Goal: Task Accomplishment & Management: Use online tool/utility

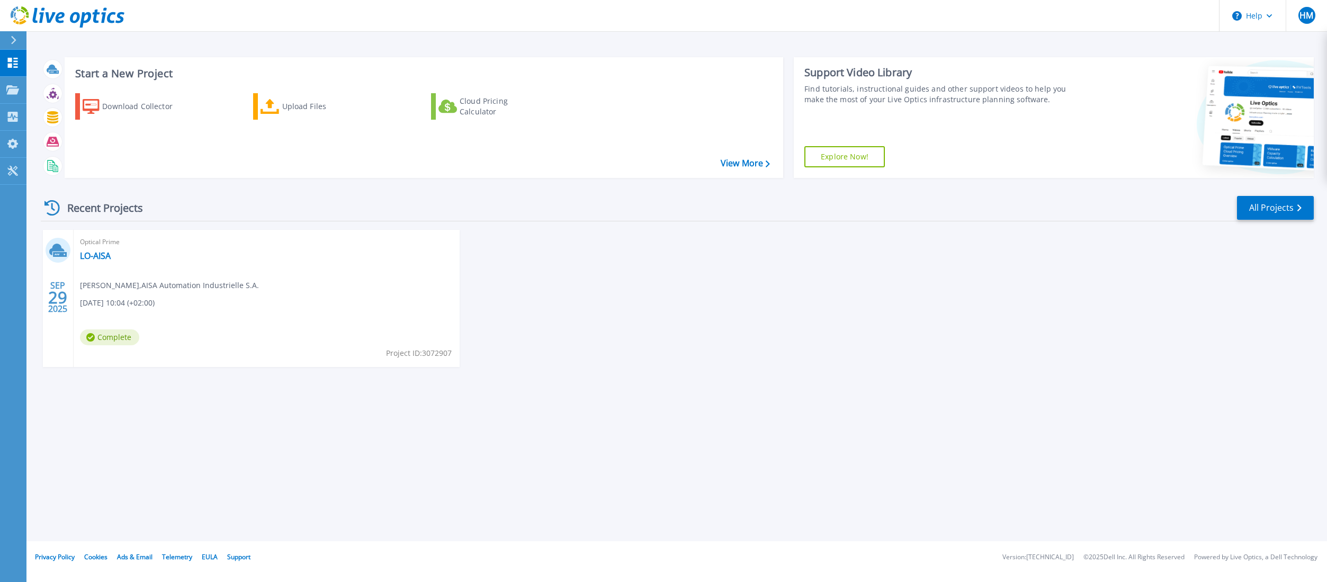
click at [282, 276] on div "Optical Prime LO-AISA Hervé Moser , AISA Automation Industrielle S.A. 09/29/202…" at bounding box center [267, 298] width 386 height 137
click at [95, 255] on link "LO-AISA" at bounding box center [95, 256] width 31 height 11
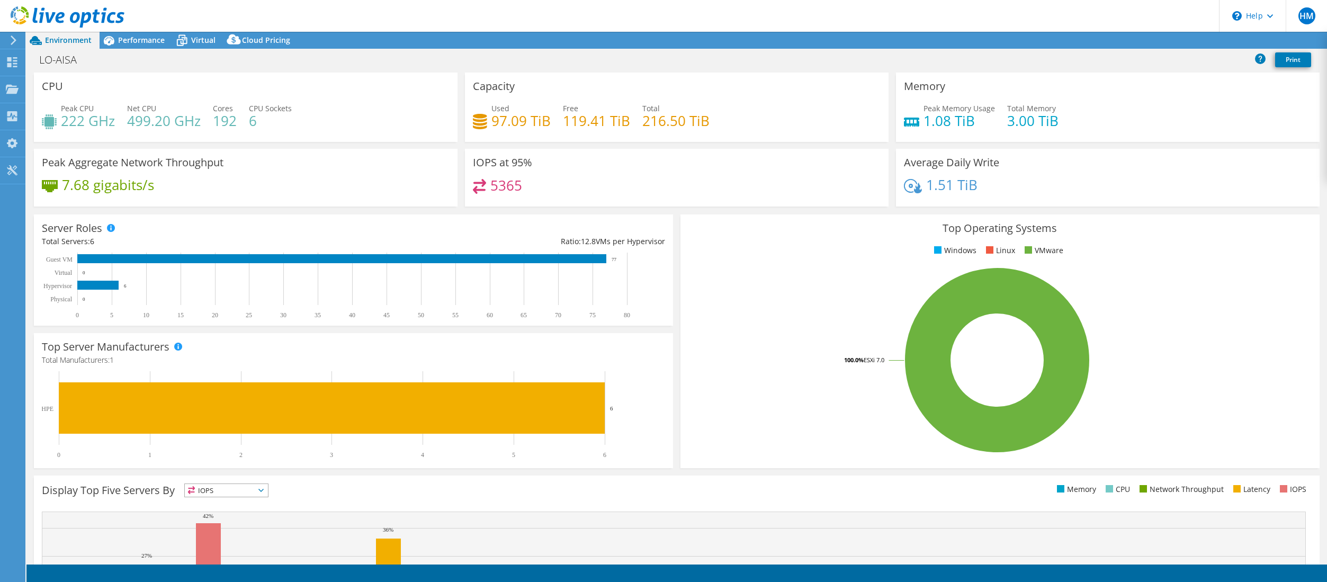
select select "USD"
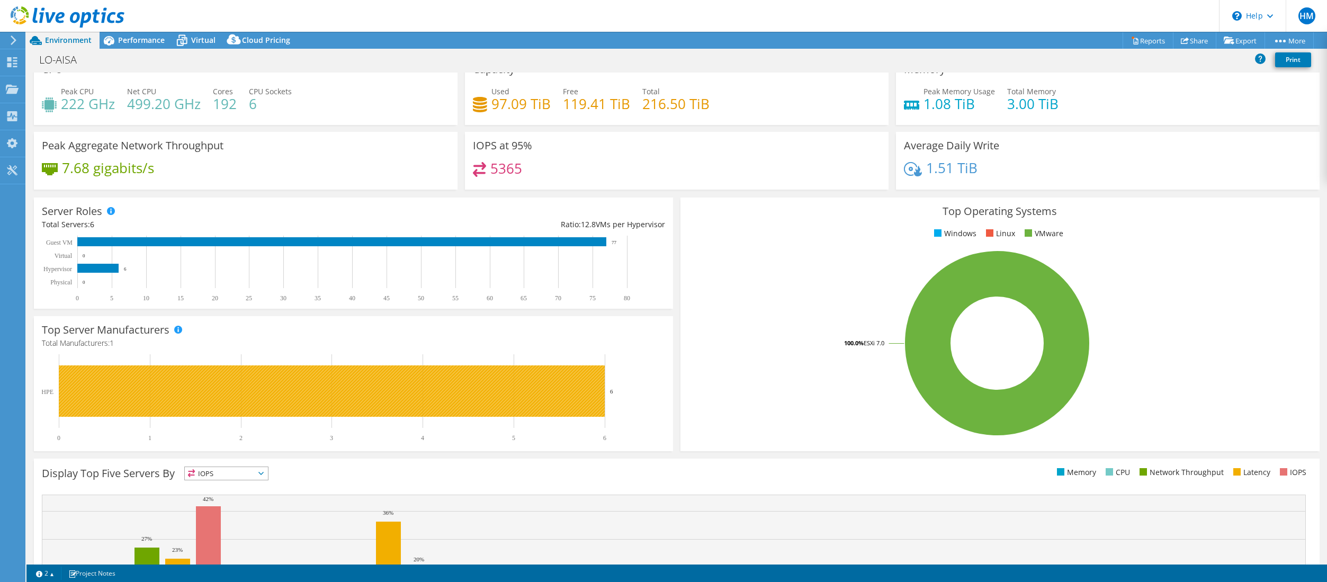
scroll to position [125, 0]
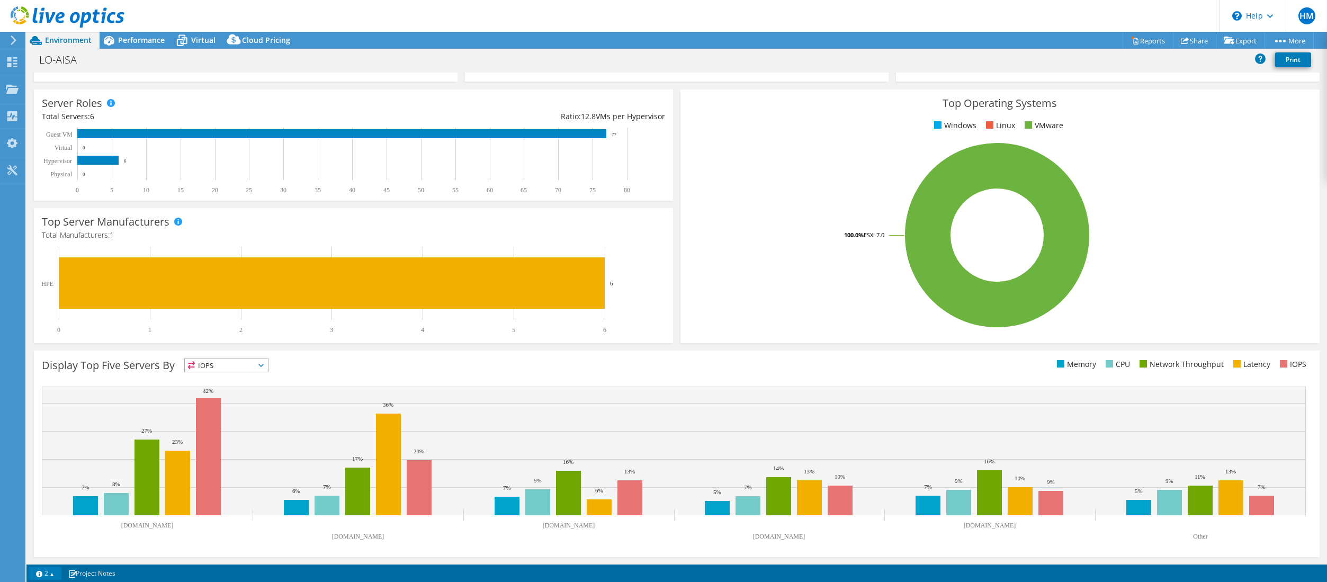
click at [53, 570] on link "2" at bounding box center [45, 573] width 33 height 13
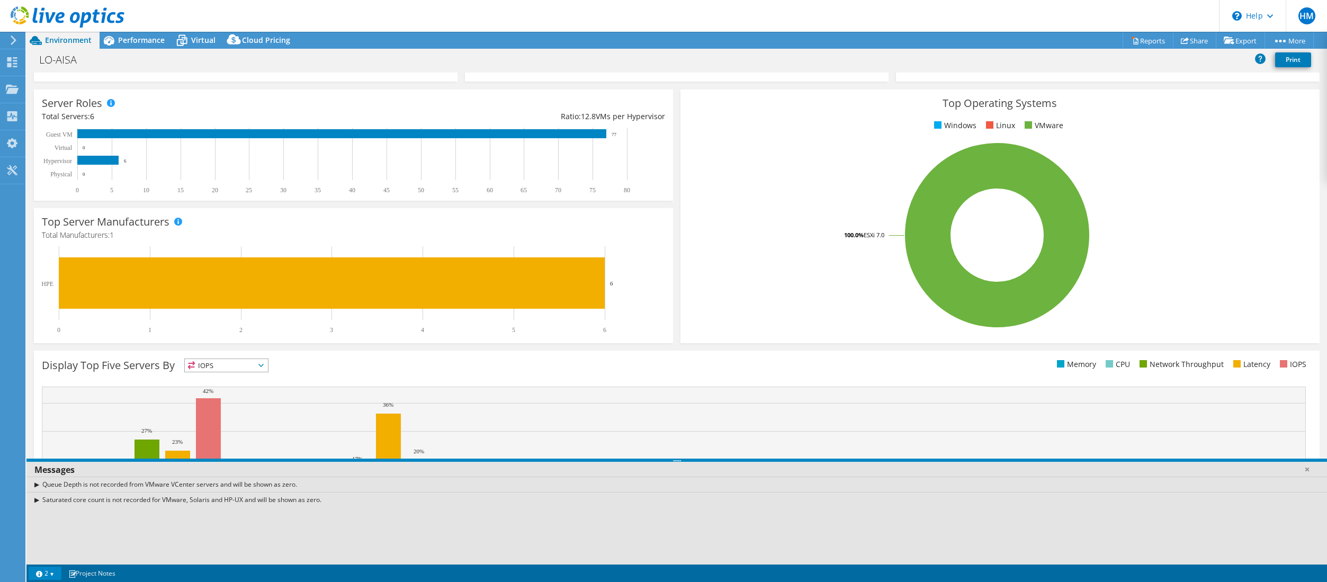
click at [34, 485] on div "Queue Depth is not recorded from VMware VCenter servers and will be shown as ze…" at bounding box center [676, 484] width 1301 height 15
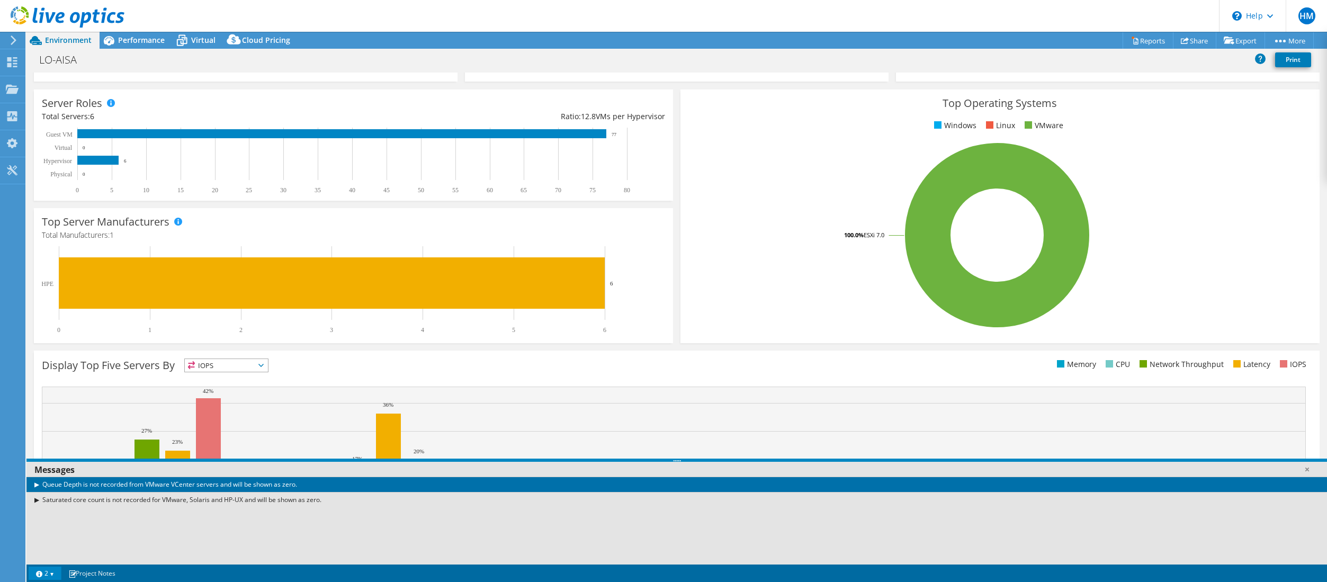
click at [35, 485] on div "Queue Depth is not recorded from VMware VCenter servers and will be shown as ze…" at bounding box center [676, 484] width 1301 height 15
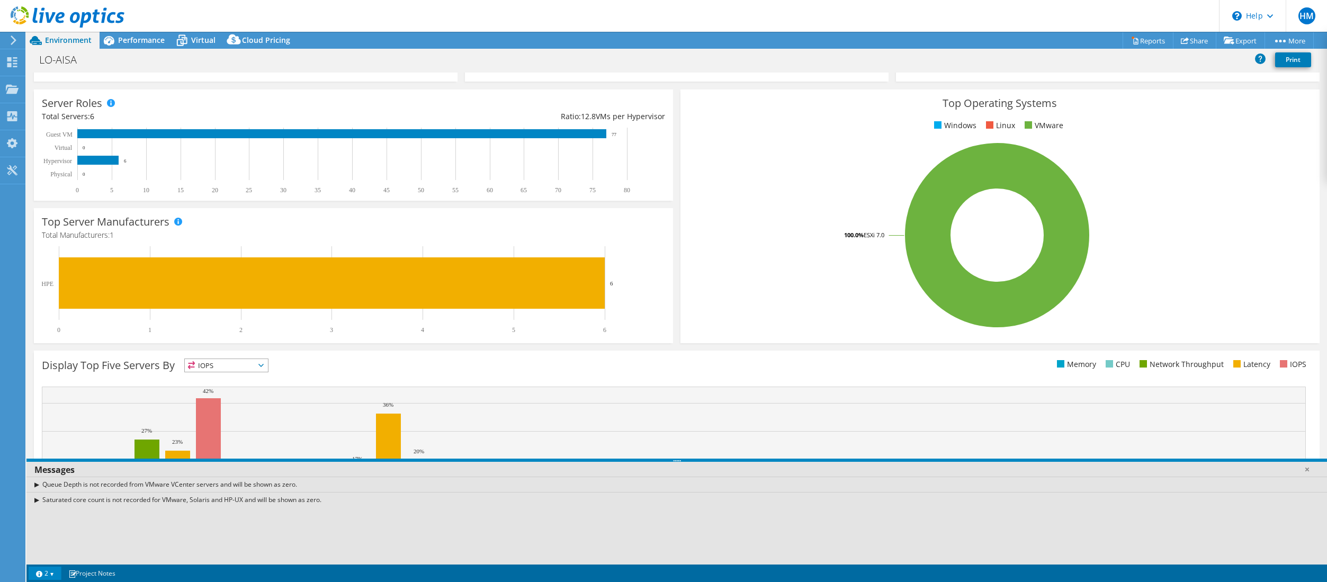
click at [34, 484] on div "Queue Depth is not recorded from VMware VCenter servers and will be shown as ze…" at bounding box center [676, 484] width 1301 height 15
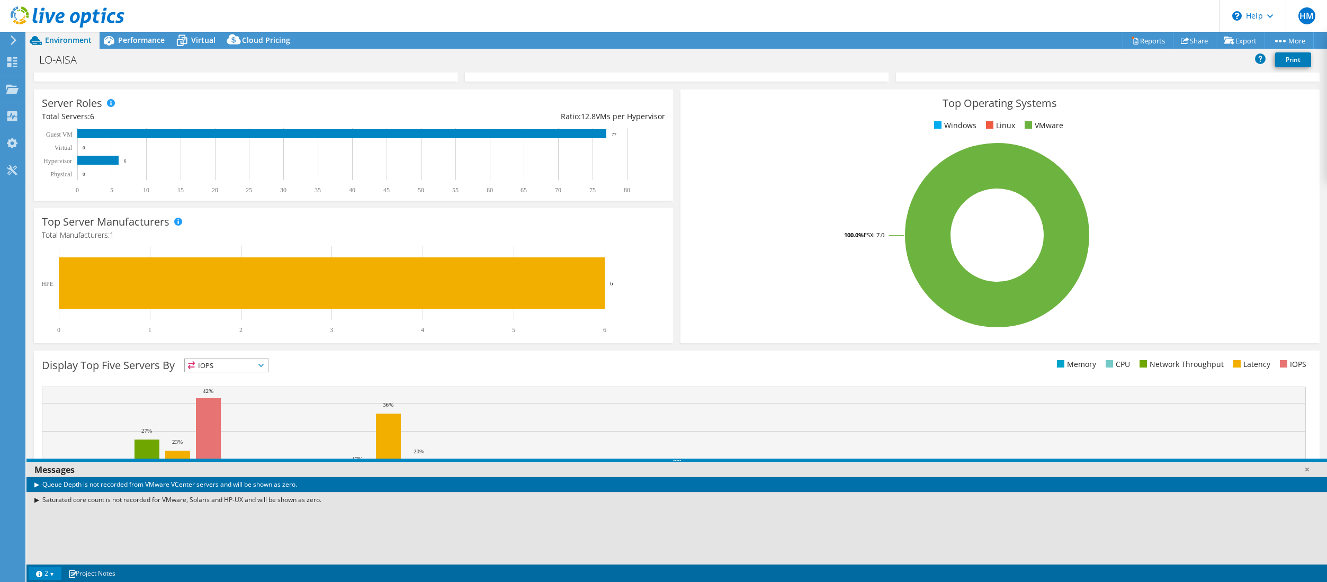
click at [33, 502] on div "Saturated core count is not recorded for VMware, Solaris and HP-UX and will be …" at bounding box center [676, 499] width 1301 height 15
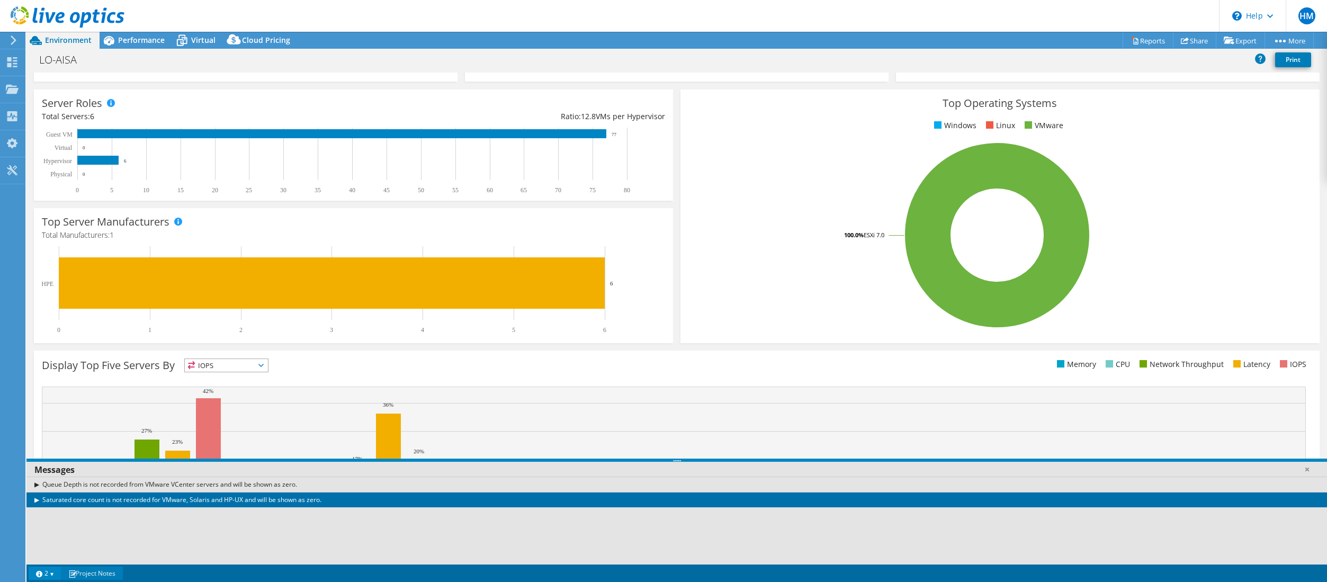
click at [99, 575] on link "Project Notes" at bounding box center [92, 573] width 62 height 13
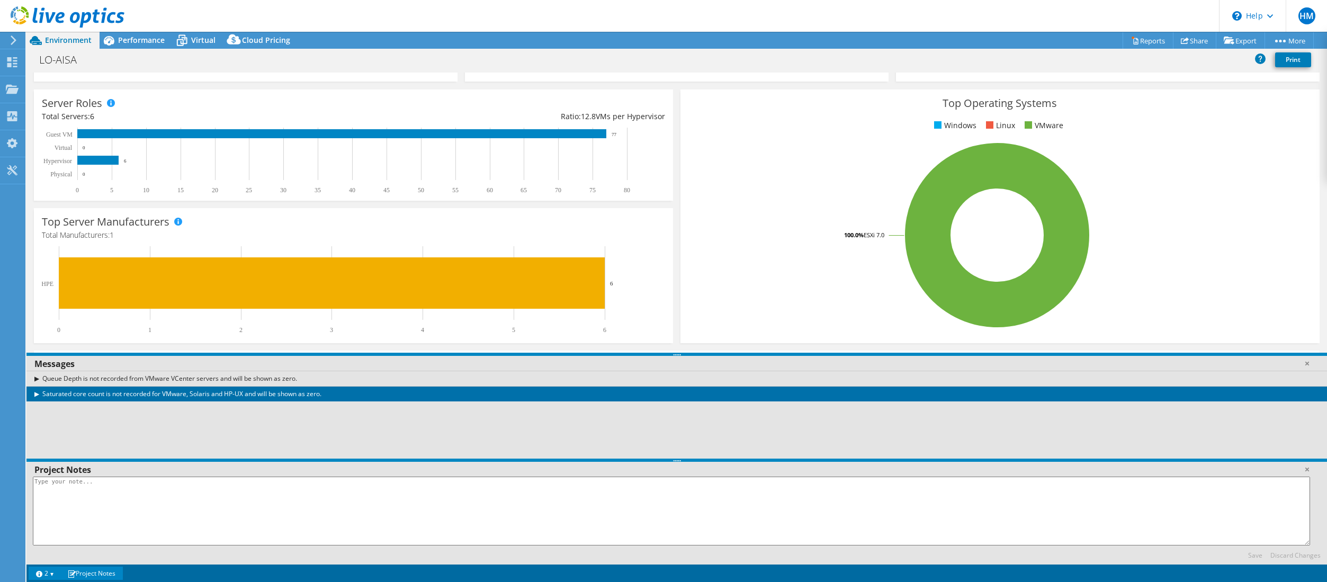
click at [99, 574] on link "Project Notes" at bounding box center [92, 573] width 62 height 13
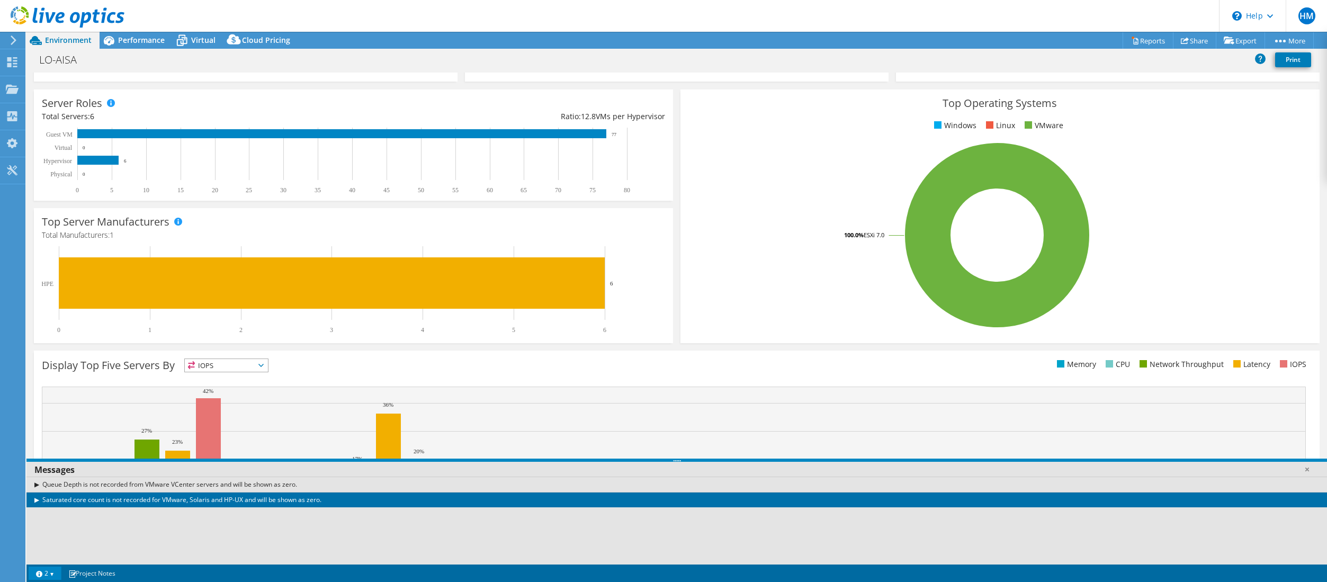
click at [42, 573] on link "2" at bounding box center [45, 573] width 33 height 13
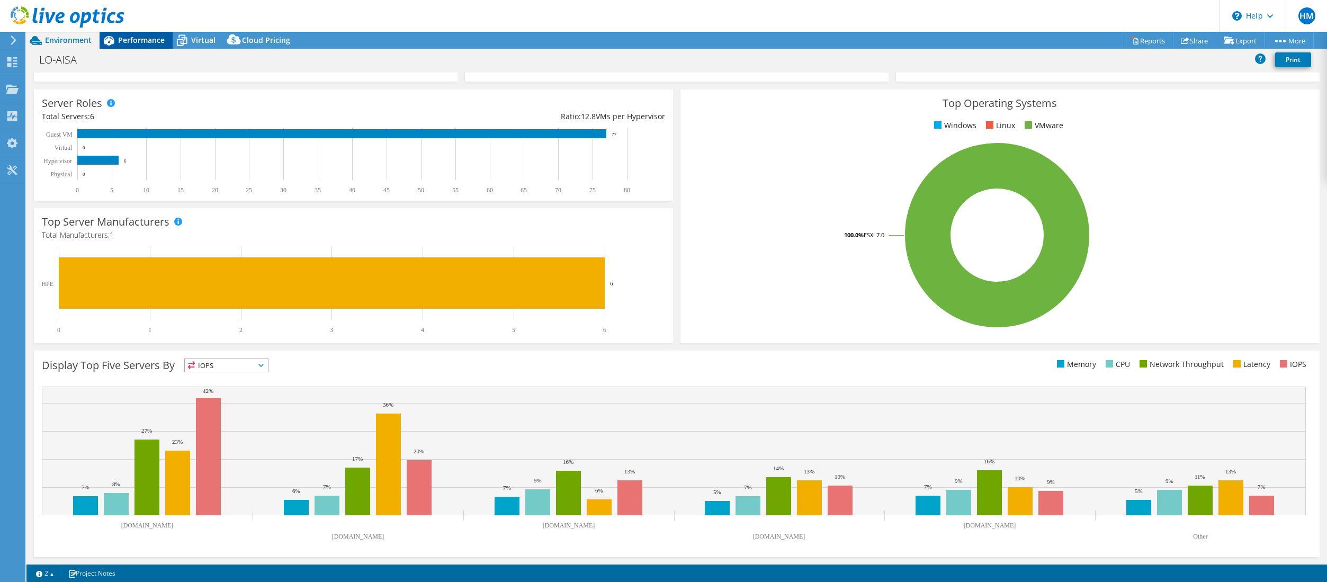
click at [150, 39] on span "Performance" at bounding box center [141, 40] width 47 height 10
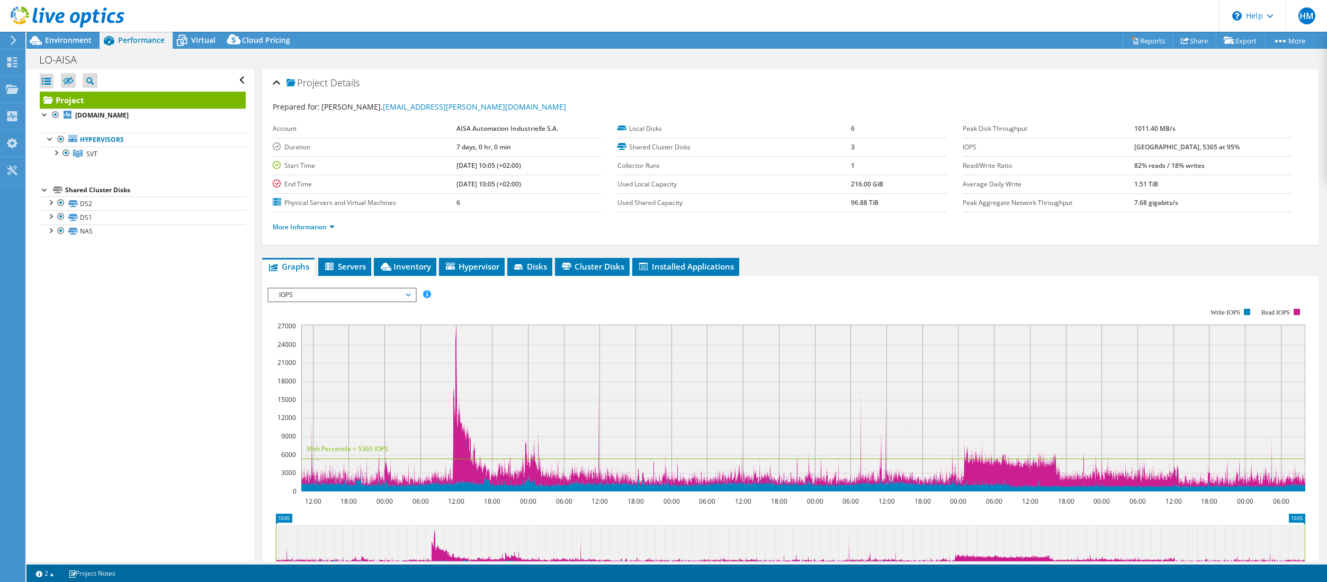
scroll to position [0, 0]
click at [41, 115] on div at bounding box center [45, 114] width 11 height 11
click at [42, 114] on div at bounding box center [45, 114] width 11 height 11
click at [55, 154] on div at bounding box center [55, 152] width 11 height 11
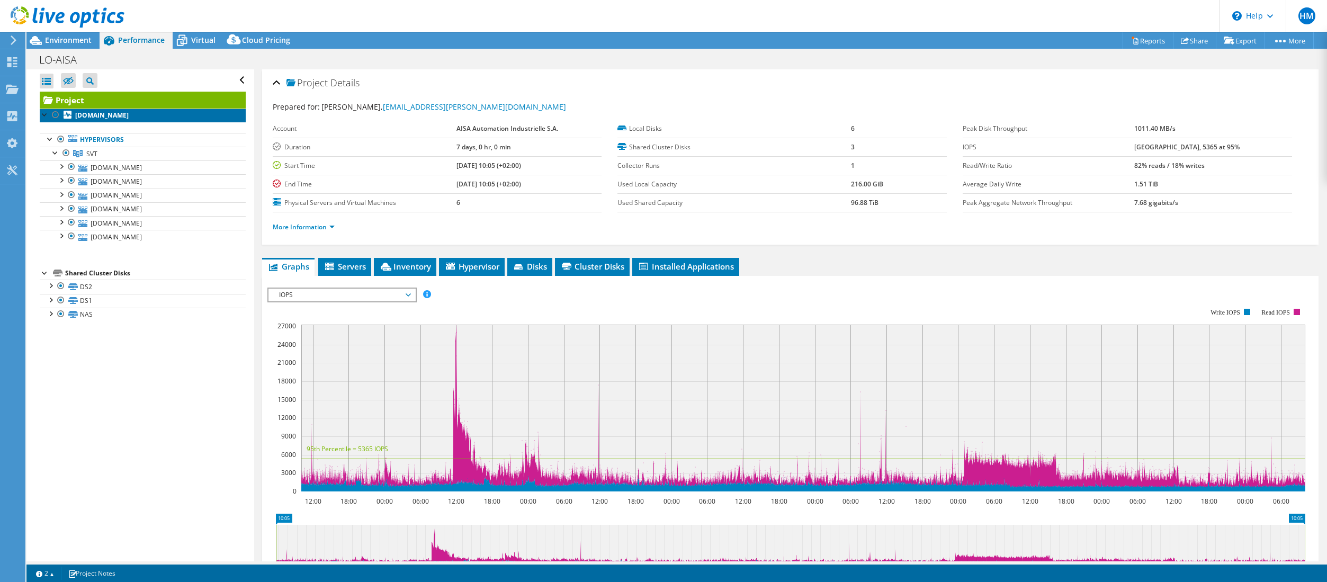
click at [104, 117] on b "[DOMAIN_NAME]" at bounding box center [102, 115] width 54 height 9
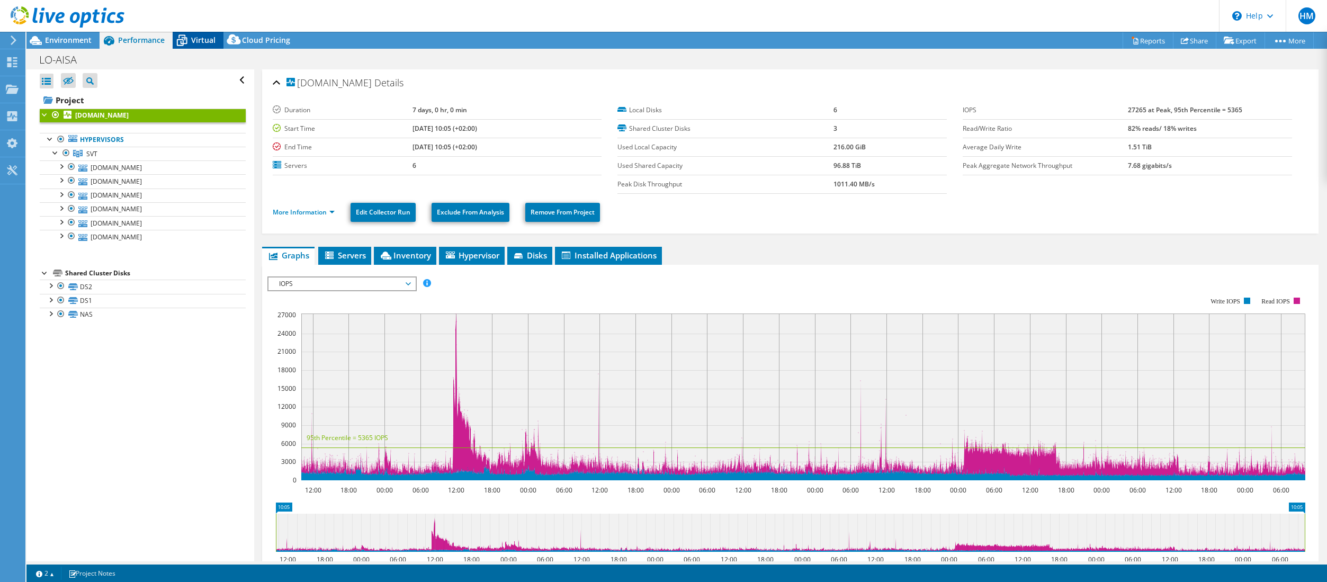
click at [190, 40] on icon at bounding box center [182, 40] width 19 height 19
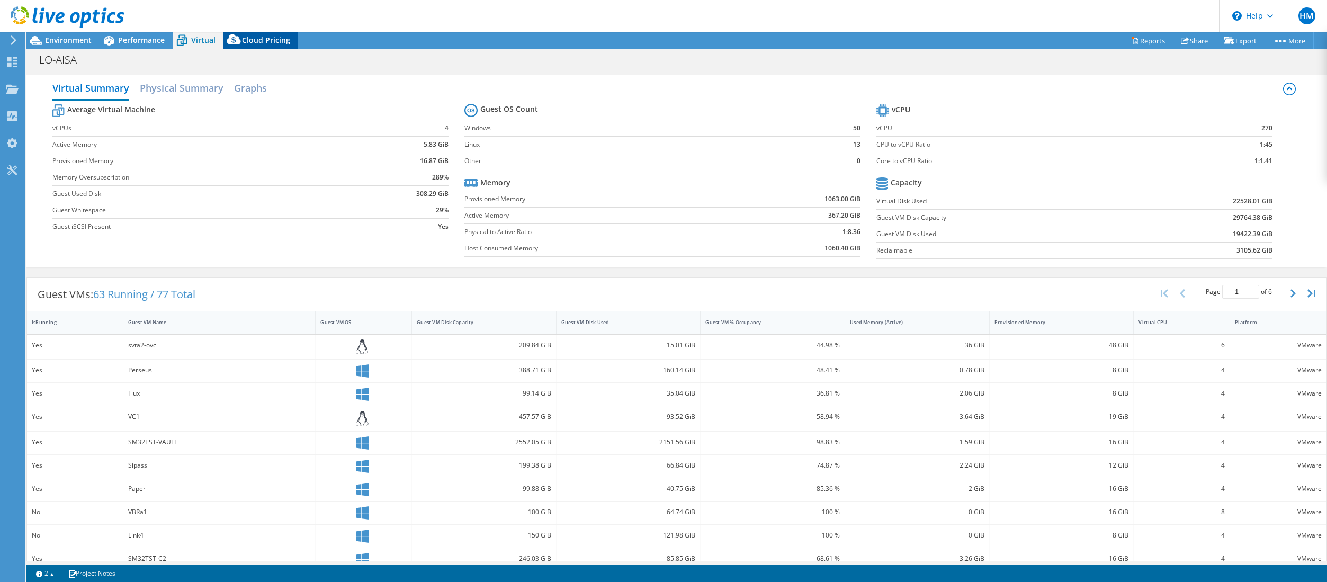
click at [258, 44] on span "Cloud Pricing" at bounding box center [266, 40] width 48 height 10
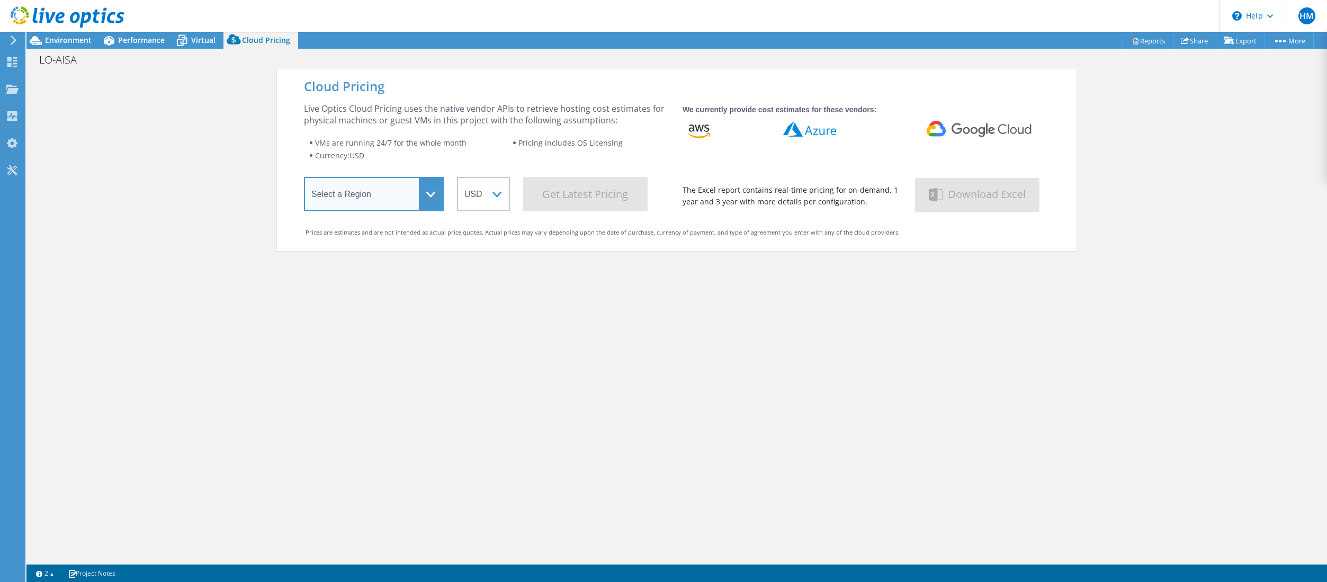
click at [304, 177] on select "Select a Region Asia Pacific (Hong Kong) Asia Pacific (Mumbai) Asia Pacific (Se…" at bounding box center [374, 194] width 140 height 34
select select "EUFrankfurt"
click option "Europe ([GEOGRAPHIC_DATA])" at bounding box center [0, 0] width 0 height 0
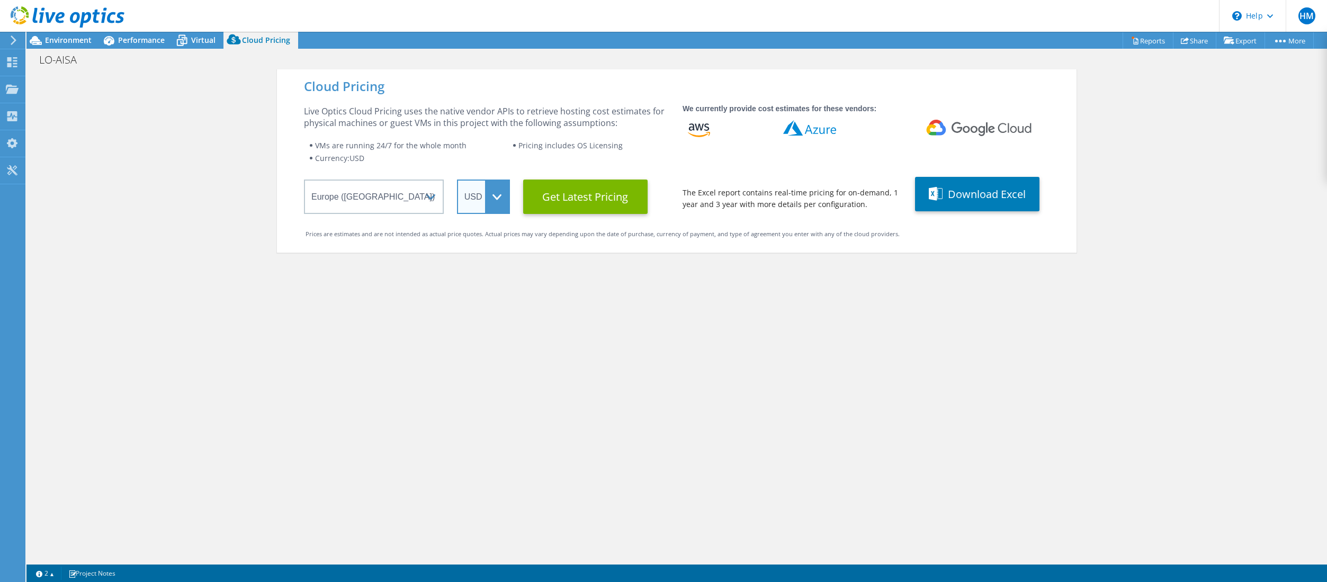
click at [457, 180] on select "ARS AUD BRL CAD CHF CLP CNY DKK EUR GBP HKD HUF INR JPY MXN MYR NOK NZD PEN SEK…" at bounding box center [483, 197] width 53 height 34
click at [498, 194] on select "ARS AUD BRL CAD CHF CLP CNY DKK EUR GBP HKD HUF INR JPY MXN MYR NOK NZD PEN SEK…" at bounding box center [483, 197] width 53 height 34
click at [589, 197] on Latest "Get Latest Pricing" at bounding box center [585, 197] width 124 height 34
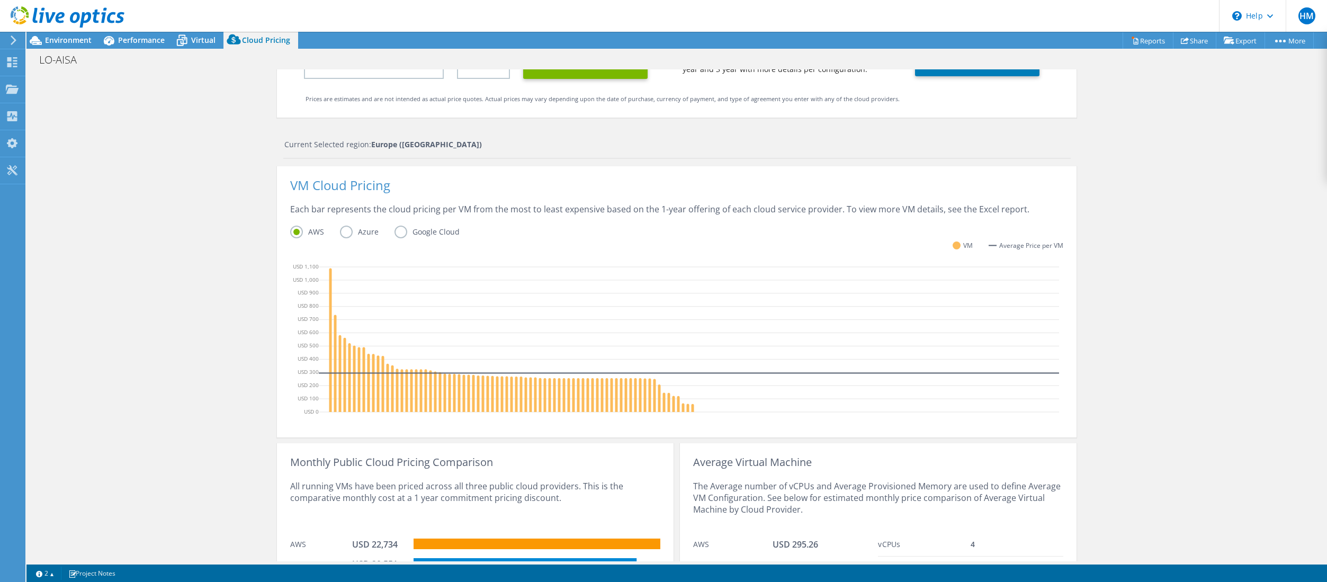
scroll to position [215, 0]
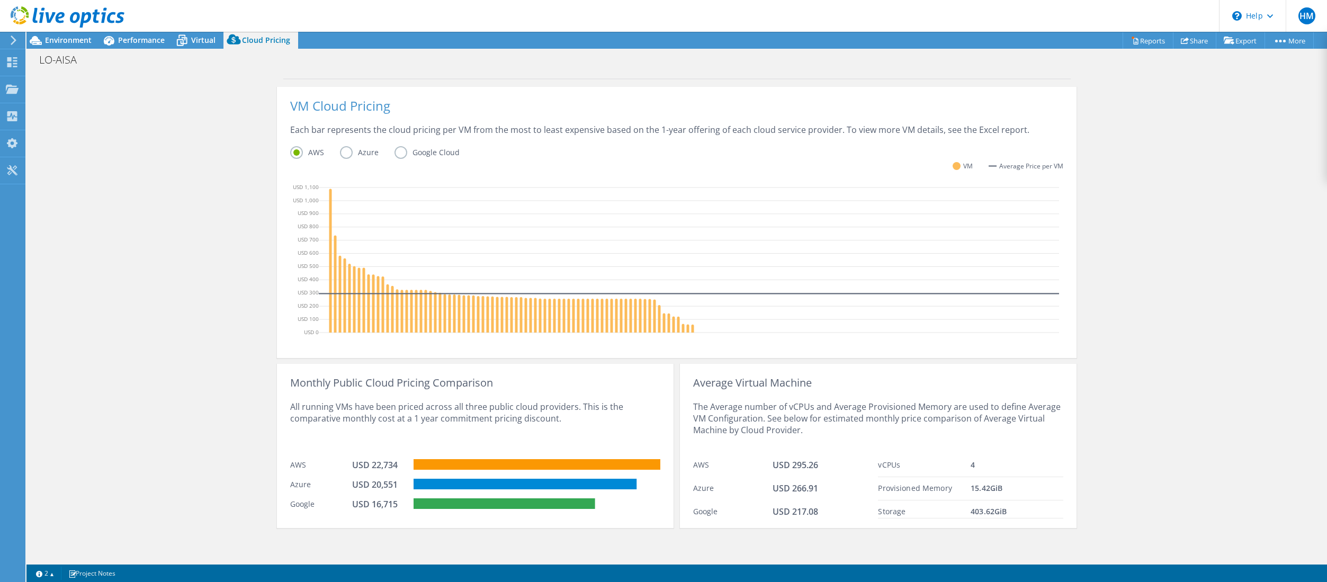
click at [347, 156] on label "Azure" at bounding box center [367, 152] width 55 height 13
click at [0, 0] on input "Azure" at bounding box center [0, 0] width 0 height 0
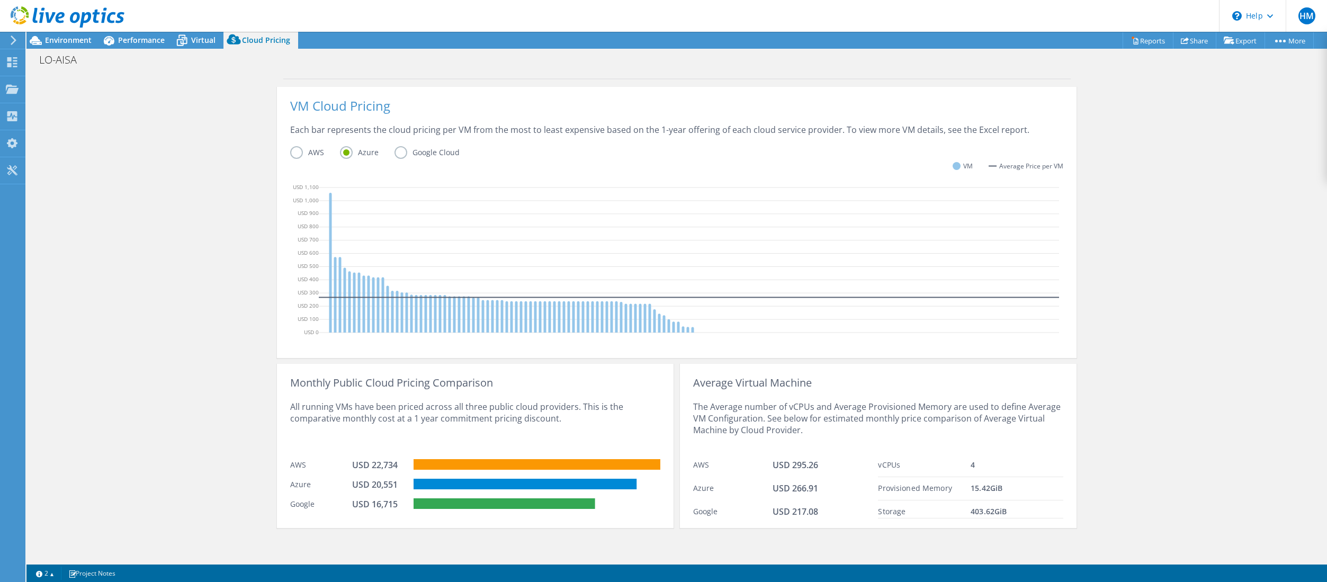
click at [299, 153] on label "AWS" at bounding box center [315, 152] width 50 height 13
click at [0, 0] on input "AWS" at bounding box center [0, 0] width 0 height 0
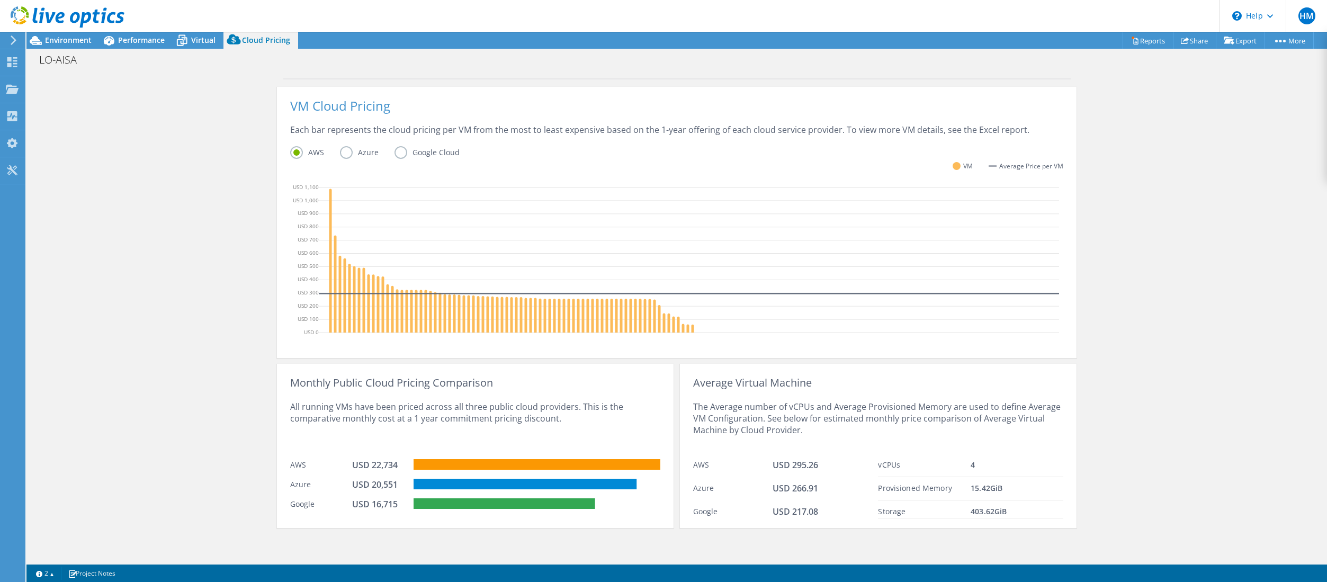
click at [349, 153] on label "Azure" at bounding box center [367, 152] width 55 height 13
click at [0, 0] on input "Azure" at bounding box center [0, 0] width 0 height 0
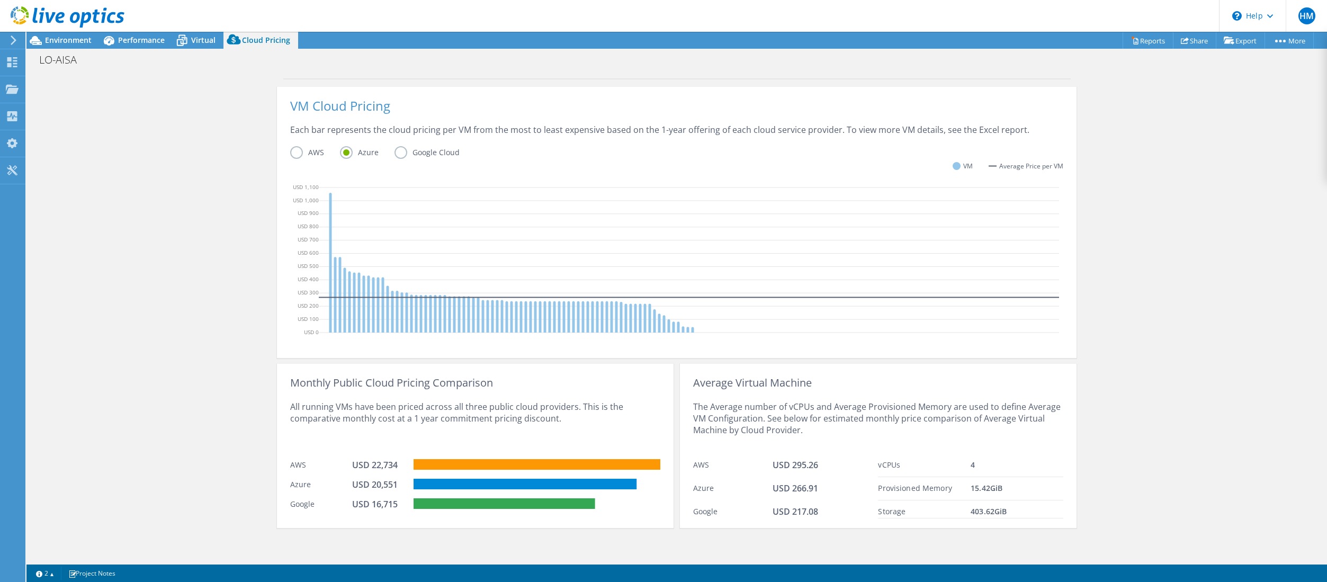
click at [398, 152] on label "Google Cloud" at bounding box center [435, 152] width 81 height 13
click at [0, 0] on input "Google Cloud" at bounding box center [0, 0] width 0 height 0
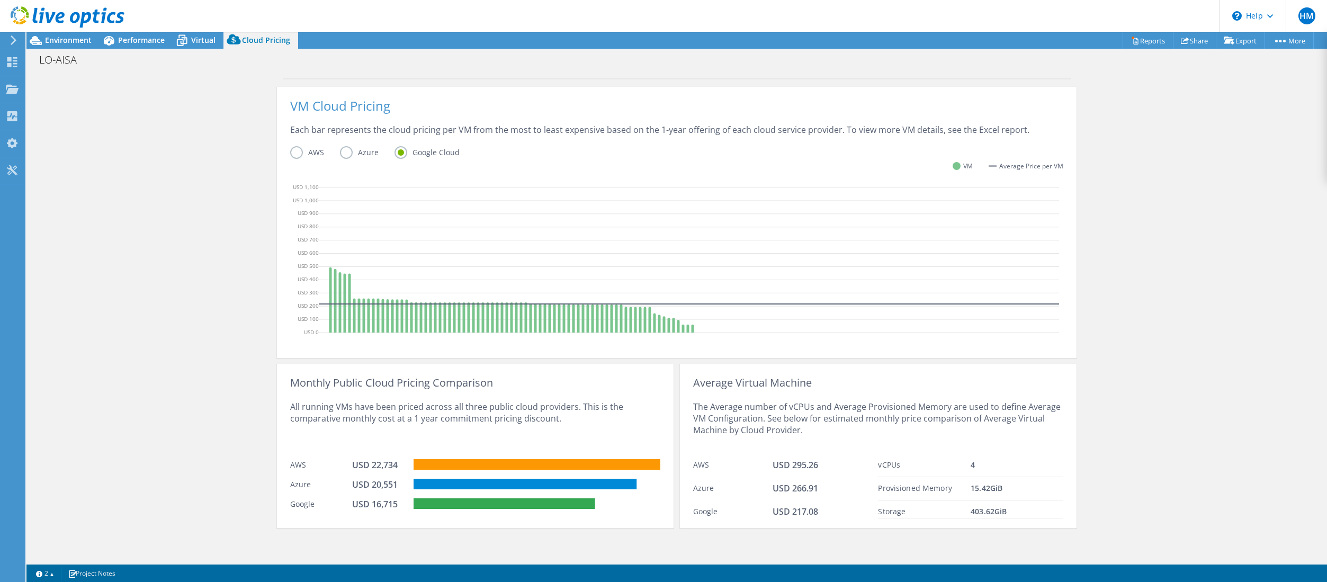
click at [302, 152] on label "AWS" at bounding box center [315, 152] width 50 height 13
click at [0, 0] on input "AWS" at bounding box center [0, 0] width 0 height 0
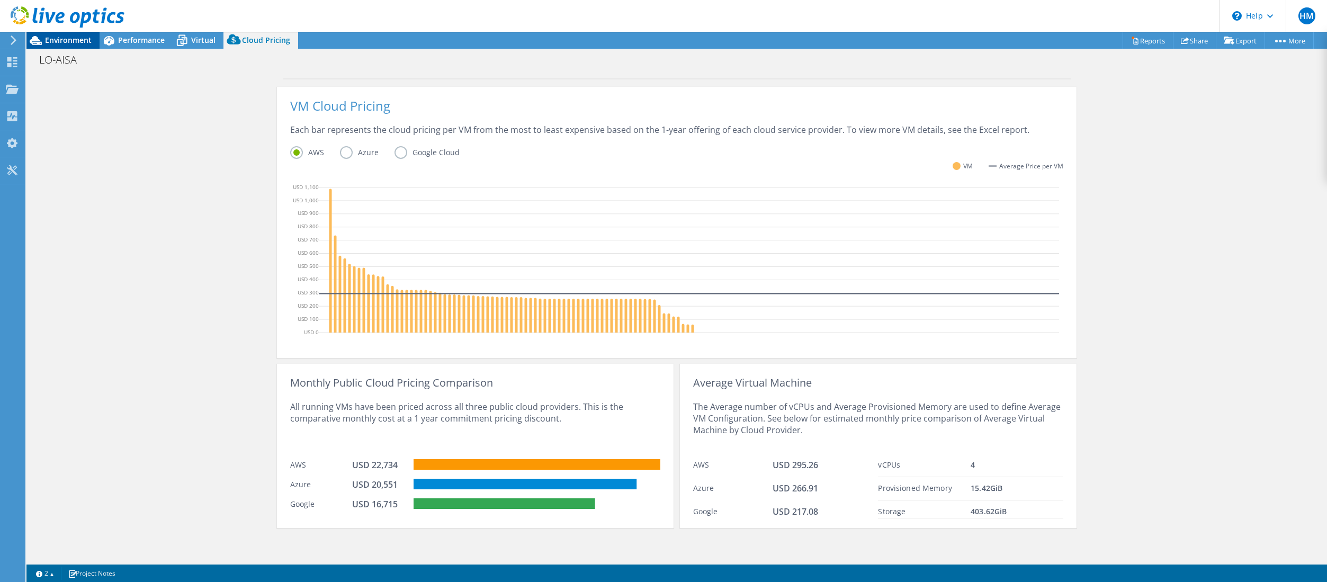
click at [69, 43] on span "Environment" at bounding box center [68, 40] width 47 height 10
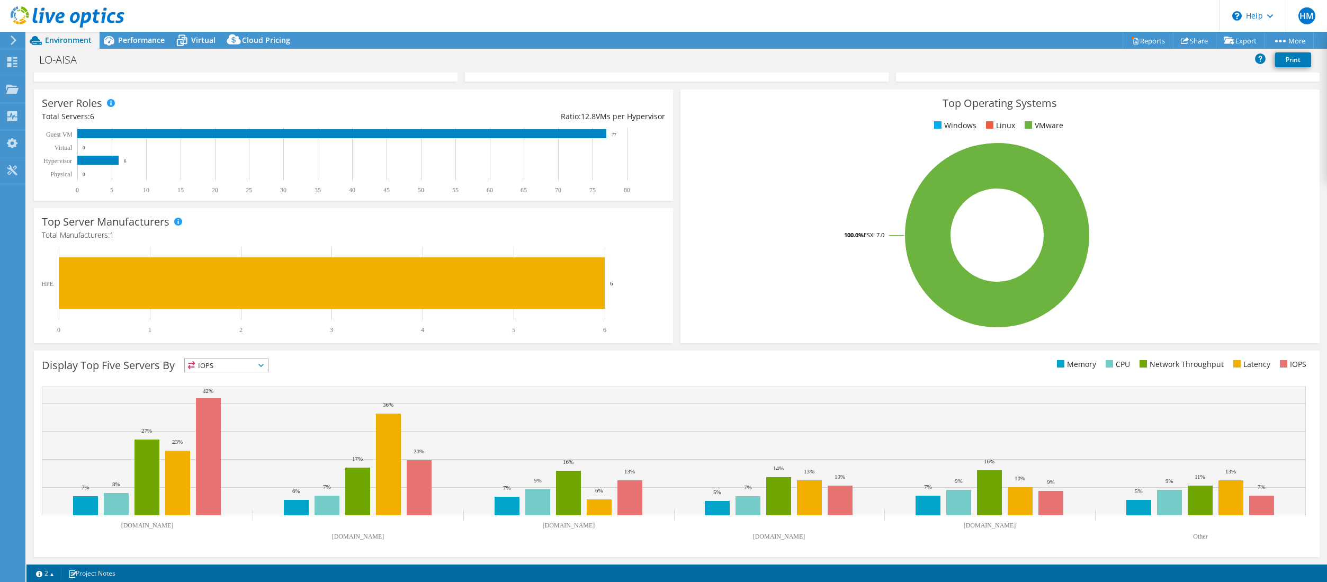
click at [264, 364] on icon at bounding box center [260, 365] width 5 height 3
click at [230, 394] on li "Memory" at bounding box center [226, 394] width 83 height 15
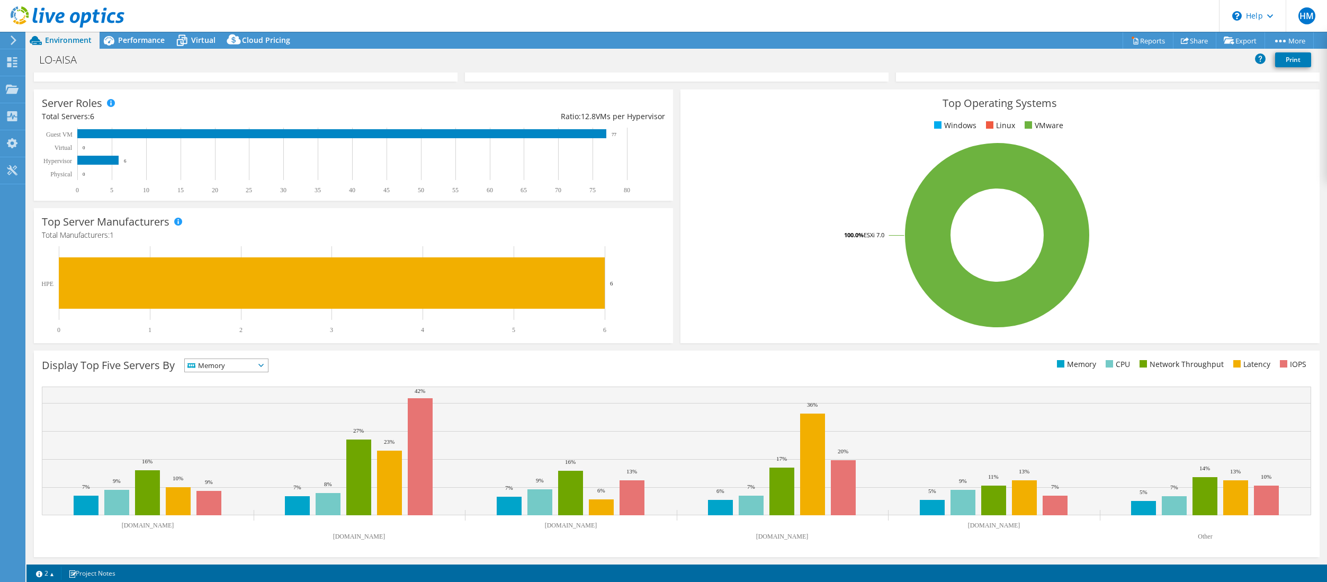
click at [245, 365] on span "Memory" at bounding box center [220, 365] width 70 height 13
click at [217, 380] on li "IOPS" at bounding box center [226, 379] width 83 height 15
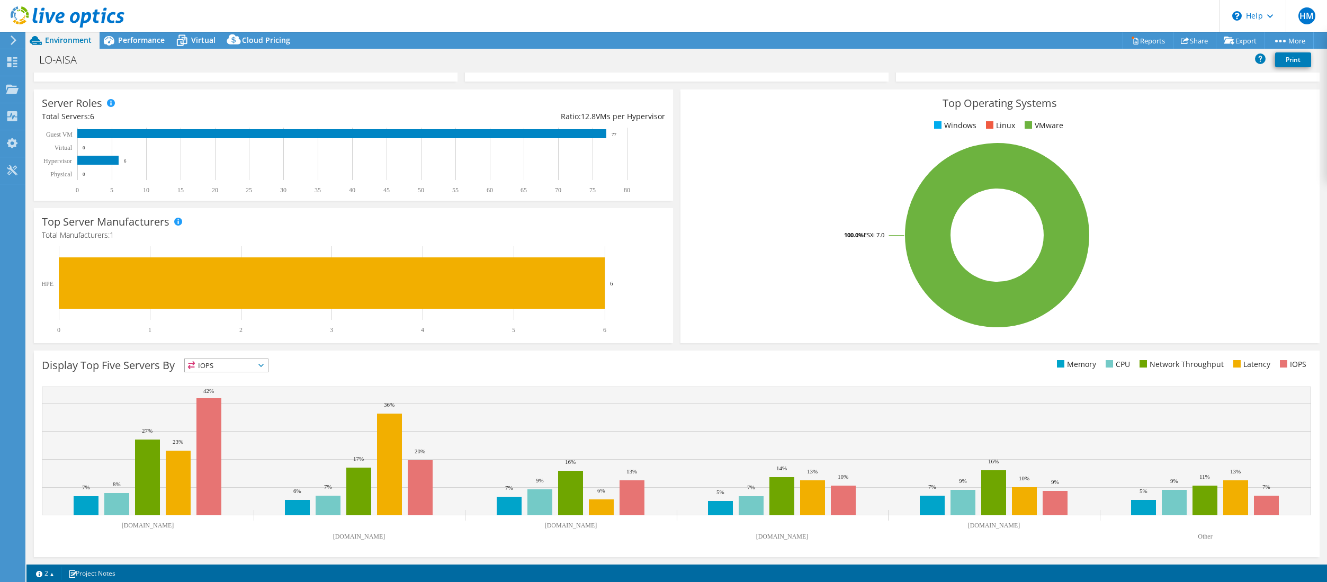
click at [226, 364] on span "IOPS" at bounding box center [220, 365] width 70 height 13
click at [224, 388] on li "Memory" at bounding box center [226, 394] width 83 height 15
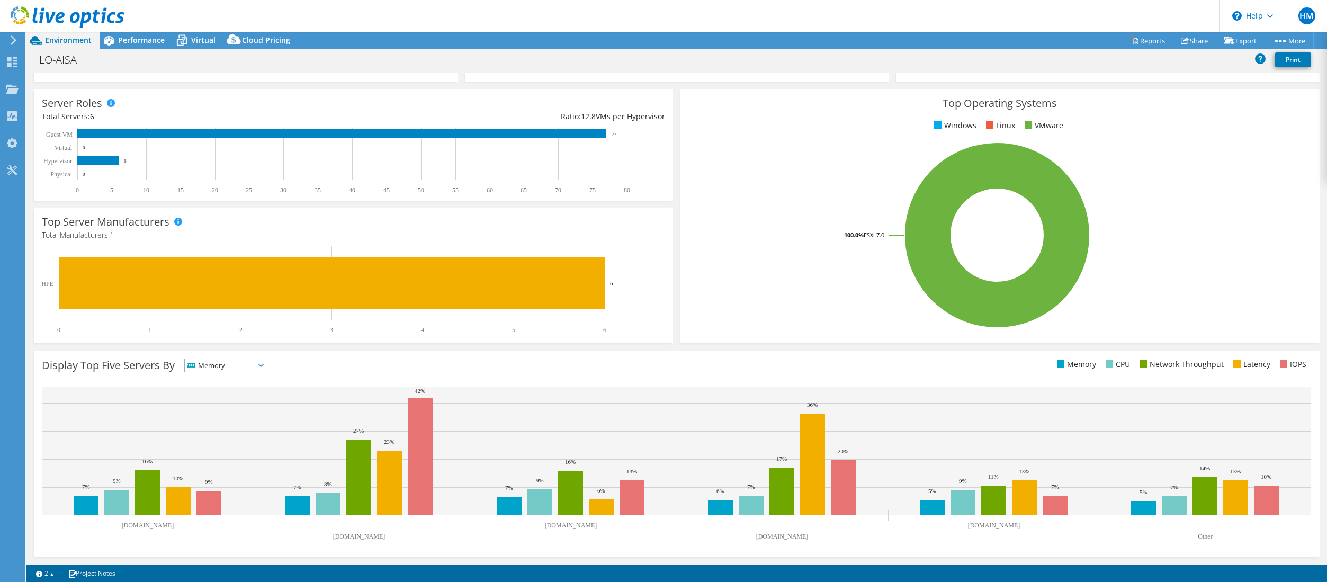
click at [228, 363] on span "Memory" at bounding box center [220, 365] width 70 height 13
click at [226, 420] on li "Network Throughput" at bounding box center [226, 423] width 83 height 15
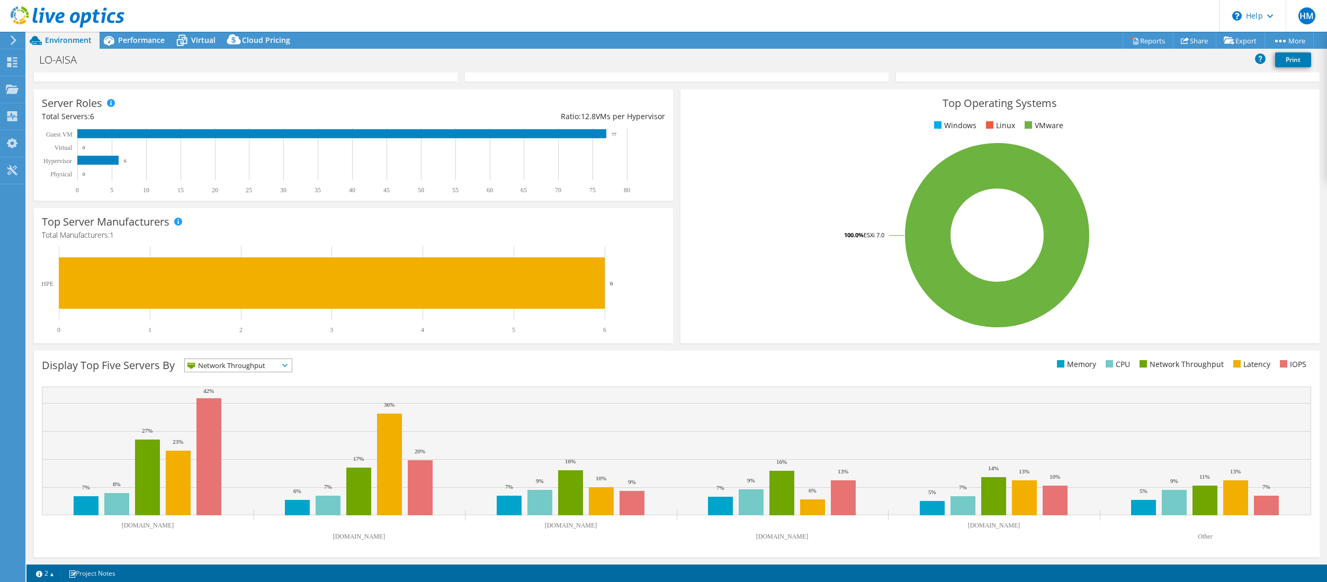
click at [252, 365] on span "Network Throughput" at bounding box center [232, 365] width 94 height 13
click at [245, 378] on li "IOPS" at bounding box center [238, 379] width 107 height 15
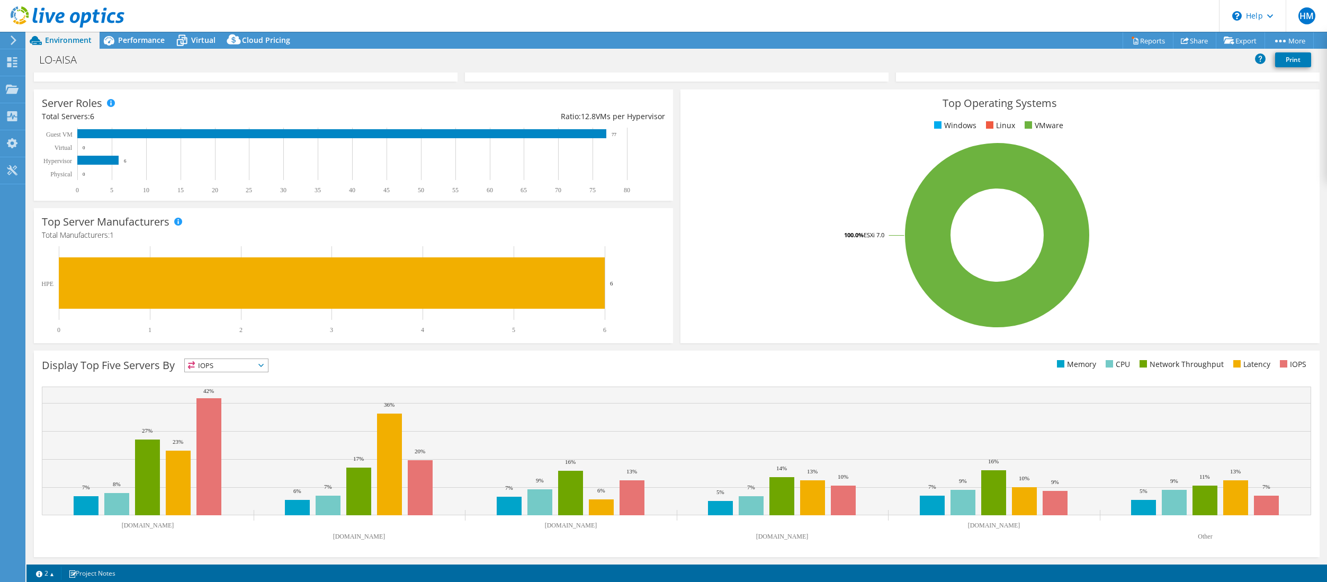
scroll to position [0, 0]
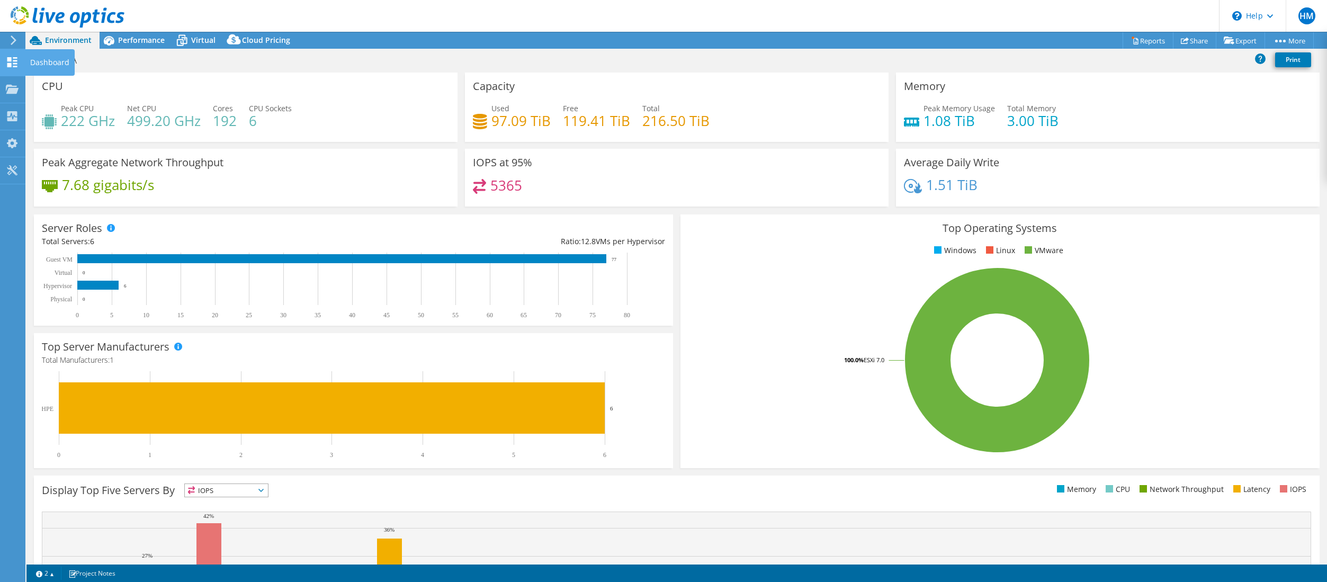
click at [13, 63] on icon at bounding box center [12, 62] width 13 height 10
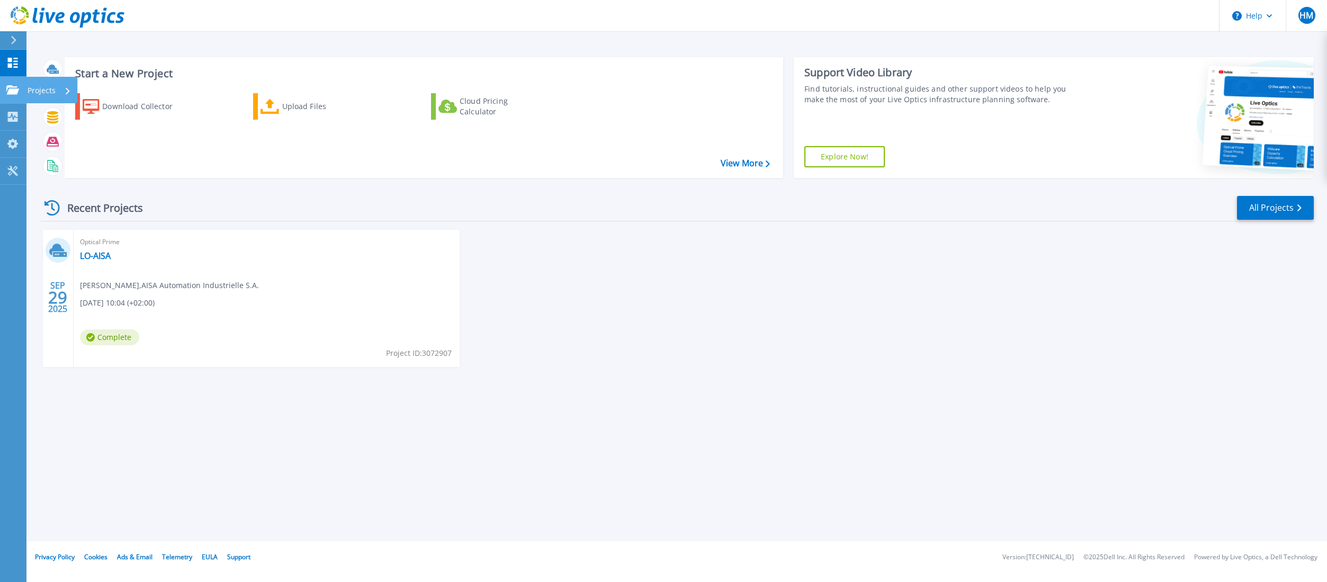
click at [7, 87] on icon at bounding box center [12, 89] width 13 height 9
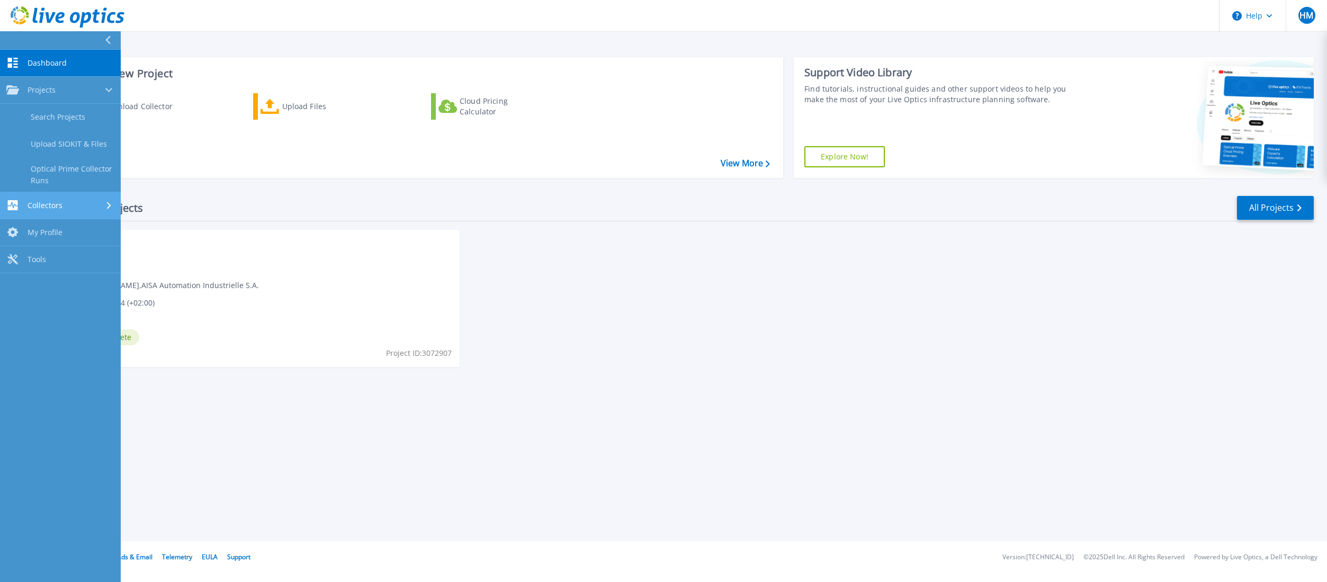
click at [9, 199] on link "Collectors Collectors" at bounding box center [60, 205] width 121 height 27
click at [41, 141] on link "Download Collector" at bounding box center [60, 144] width 121 height 27
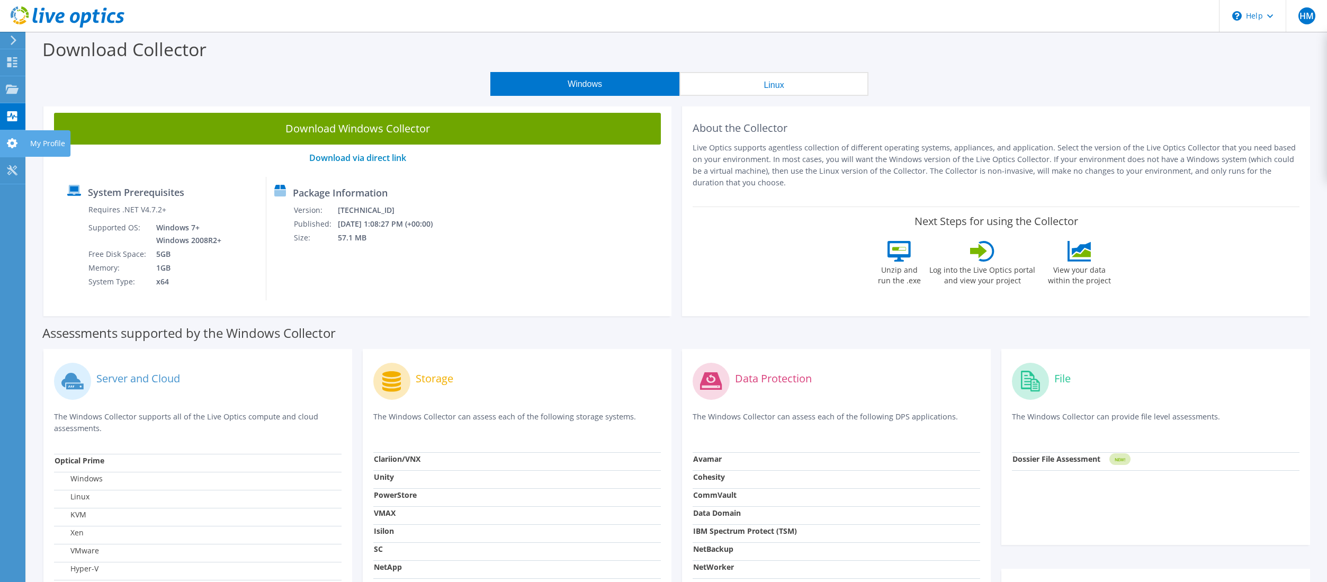
click at [12, 141] on use at bounding box center [12, 143] width 11 height 10
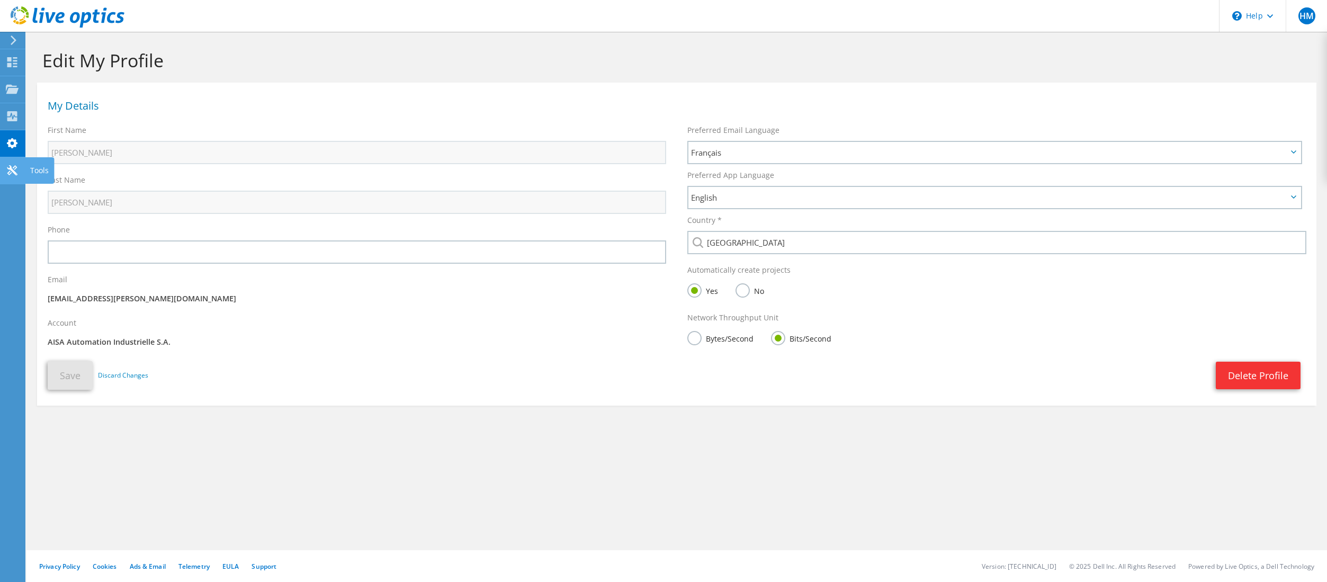
click at [12, 173] on icon at bounding box center [12, 170] width 13 height 10
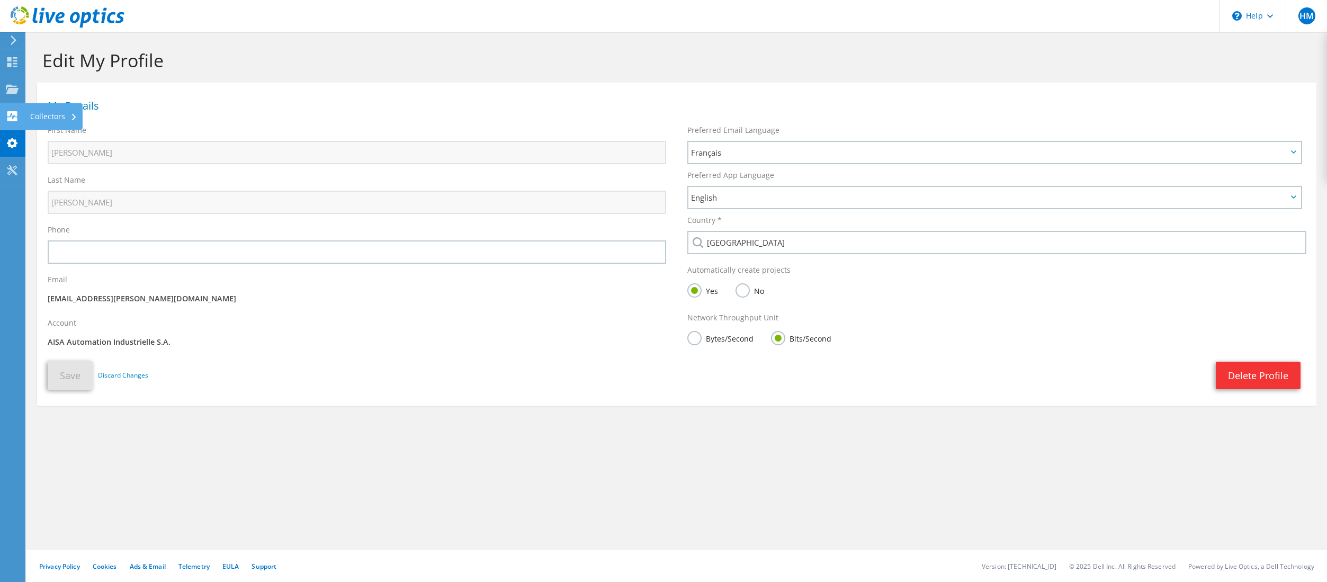
click at [16, 114] on use at bounding box center [12, 116] width 10 height 10
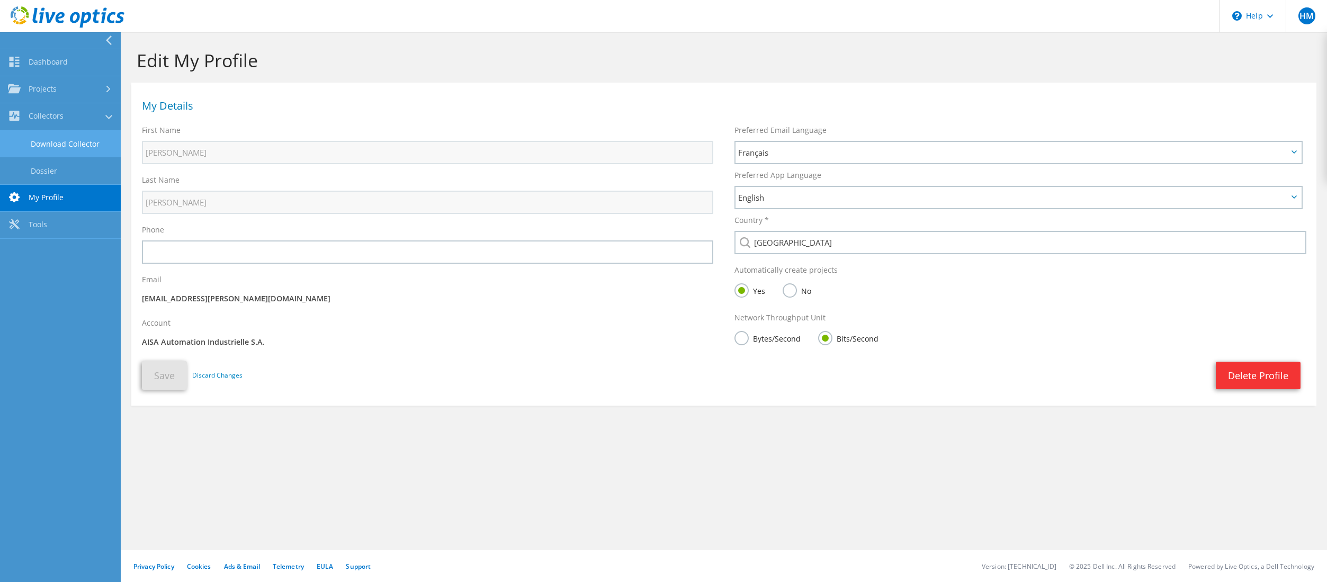
click at [51, 142] on link "Download Collector" at bounding box center [60, 143] width 121 height 27
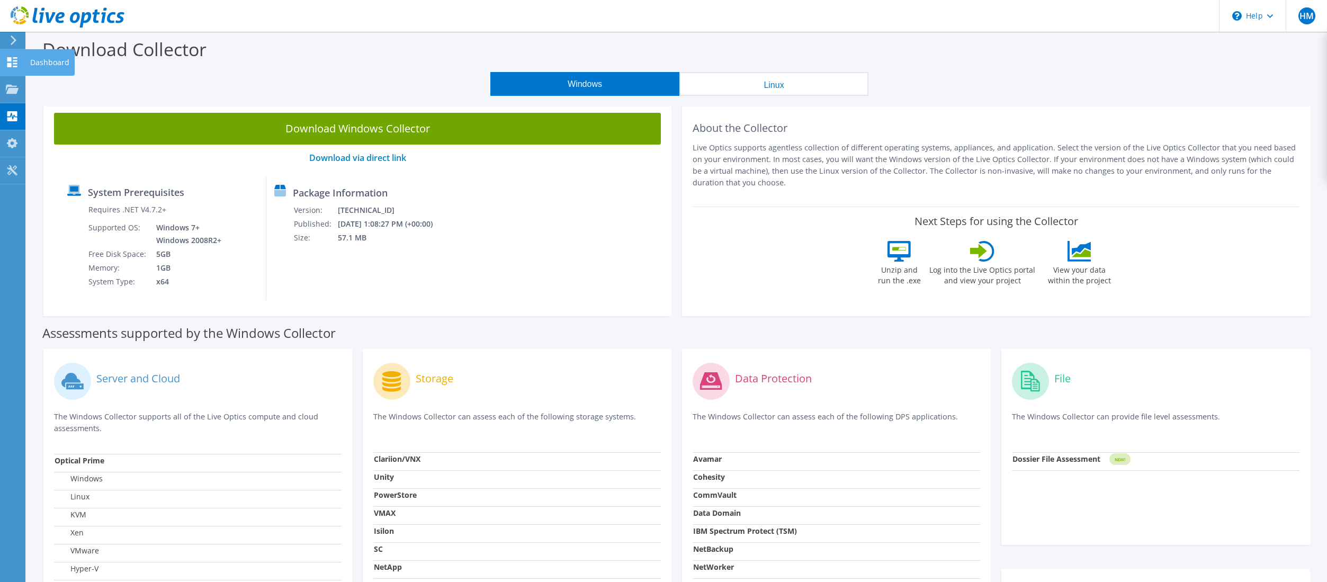
click at [41, 68] on div "Dashboard" at bounding box center [50, 62] width 50 height 26
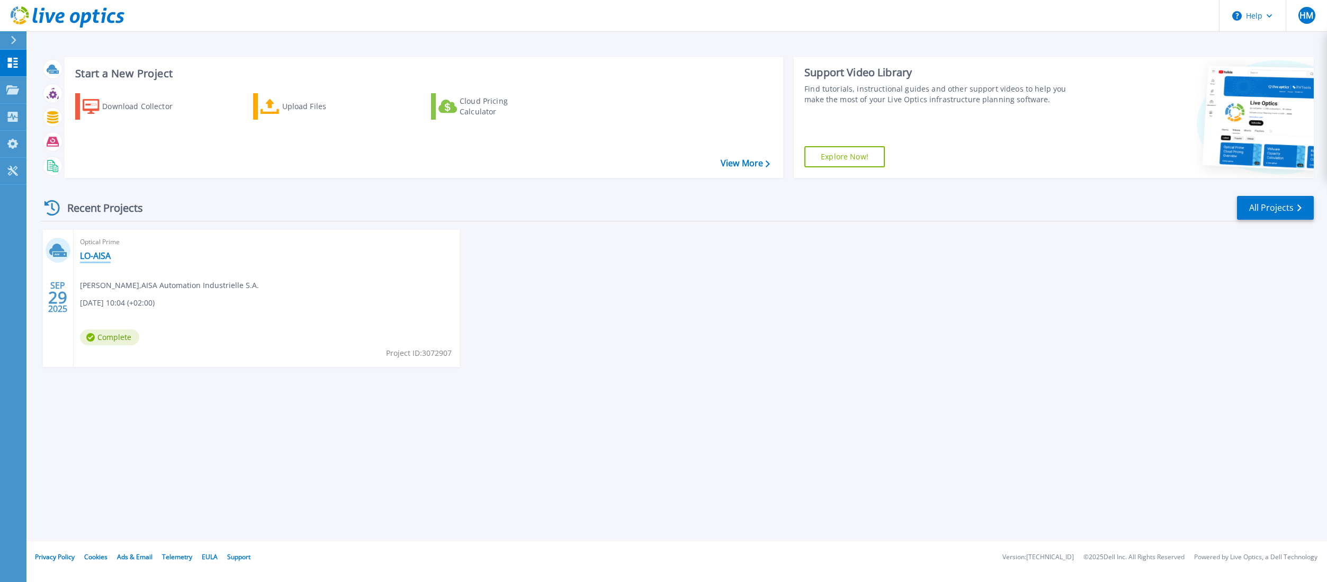
click at [103, 260] on link "LO-AISA" at bounding box center [95, 256] width 31 height 11
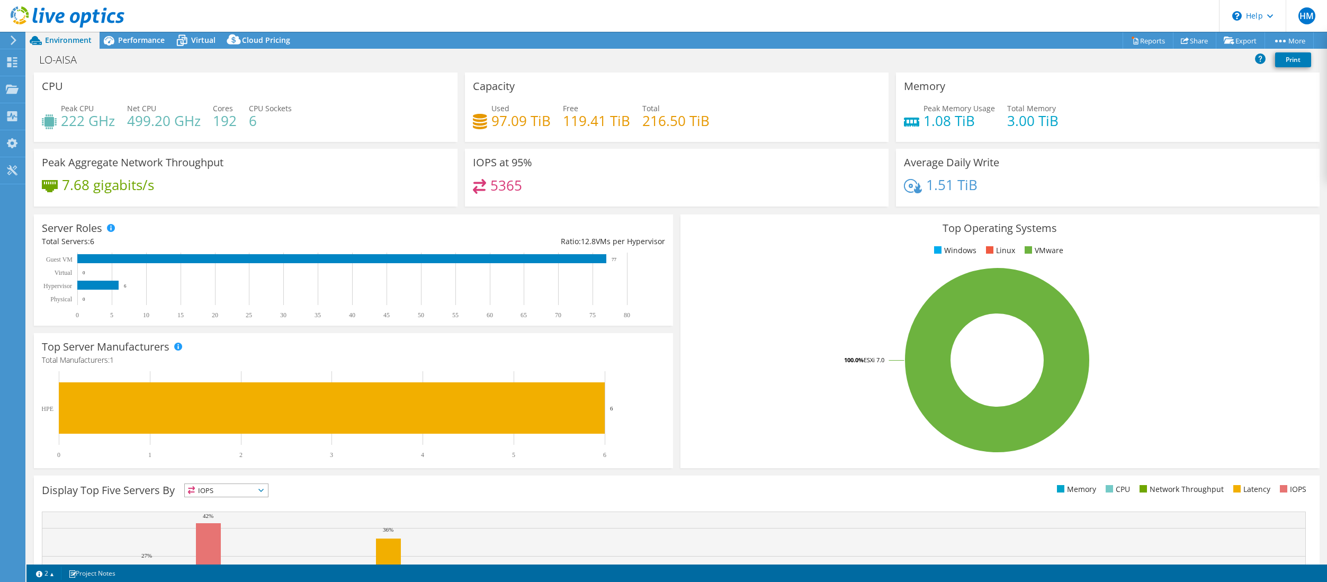
select select "EUFrankfurt"
select select "USD"
click at [1247, 41] on link "Export" at bounding box center [1240, 40] width 49 height 16
click at [1142, 42] on link "Reports" at bounding box center [1148, 40] width 51 height 16
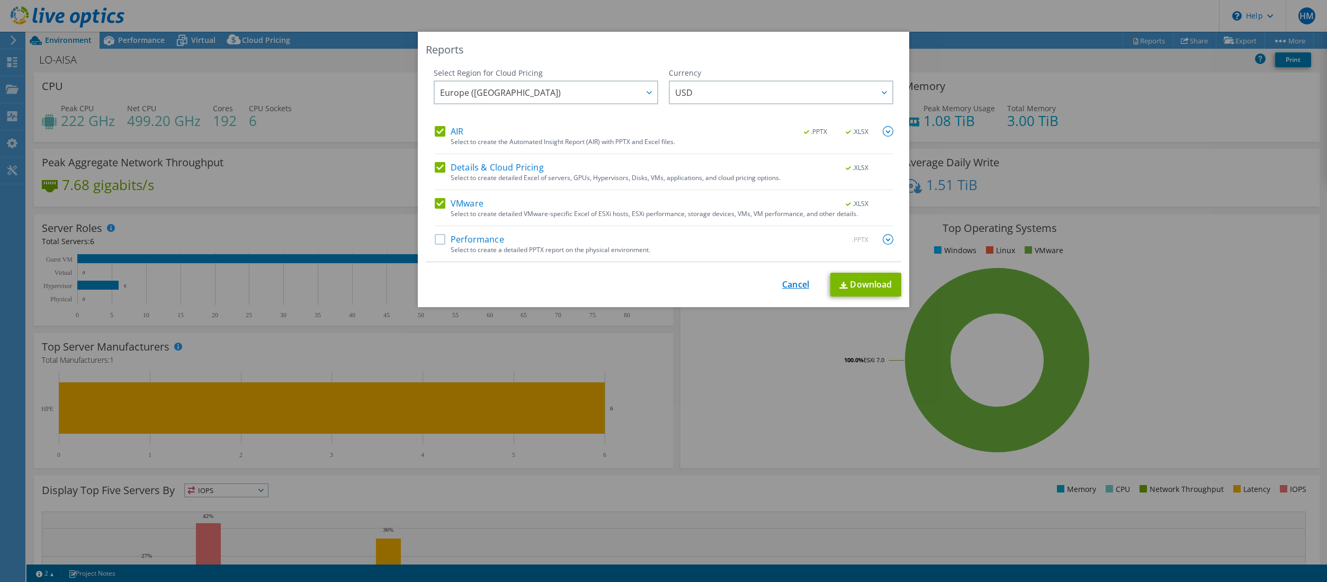
click at [800, 286] on link "Cancel" at bounding box center [795, 285] width 27 height 10
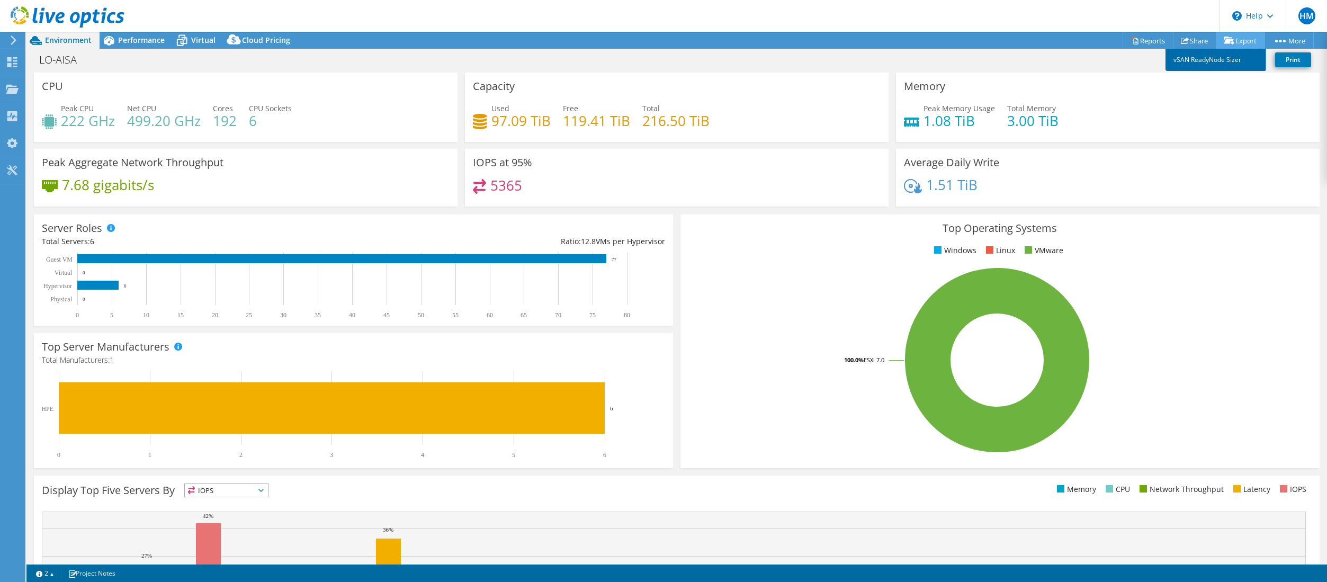
click at [1215, 57] on link "vSAN ReadyNode Sizer" at bounding box center [1216, 60] width 101 height 22
